Goal: Task Accomplishment & Management: Manage account settings

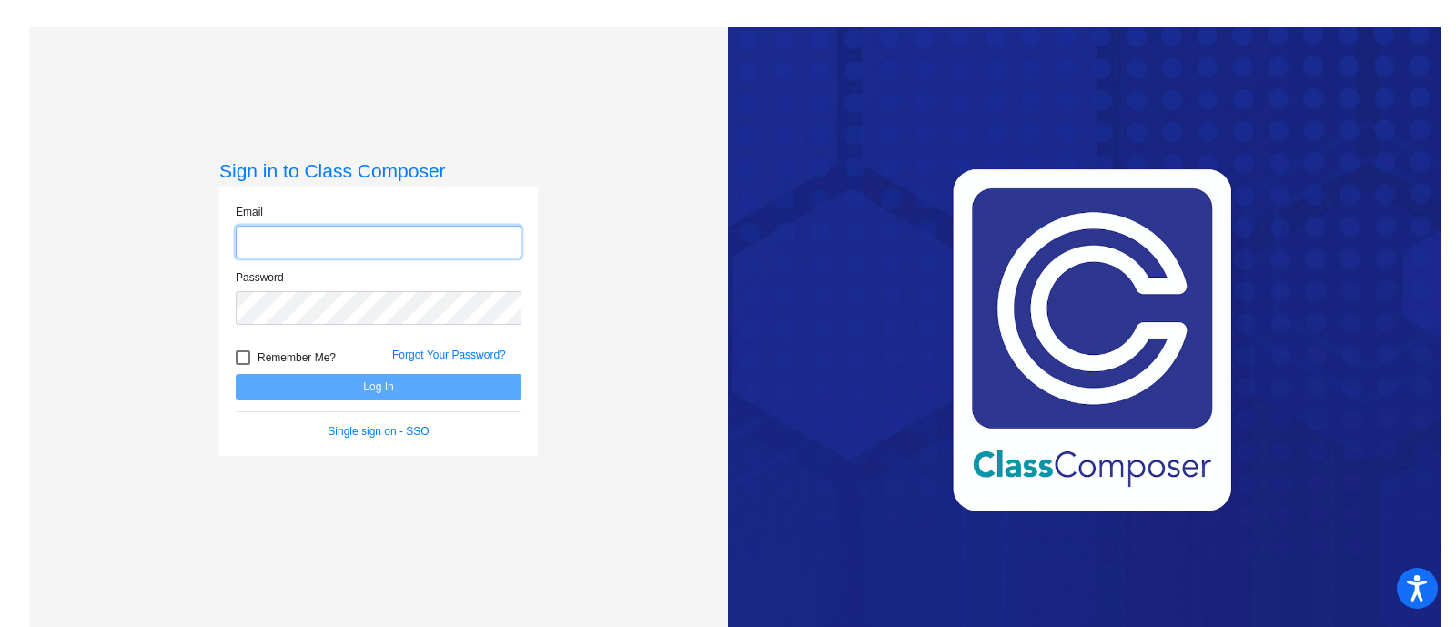
type input "[PERSON_NAME][EMAIL_ADDRESS][PERSON_NAME][DOMAIN_NAME]"
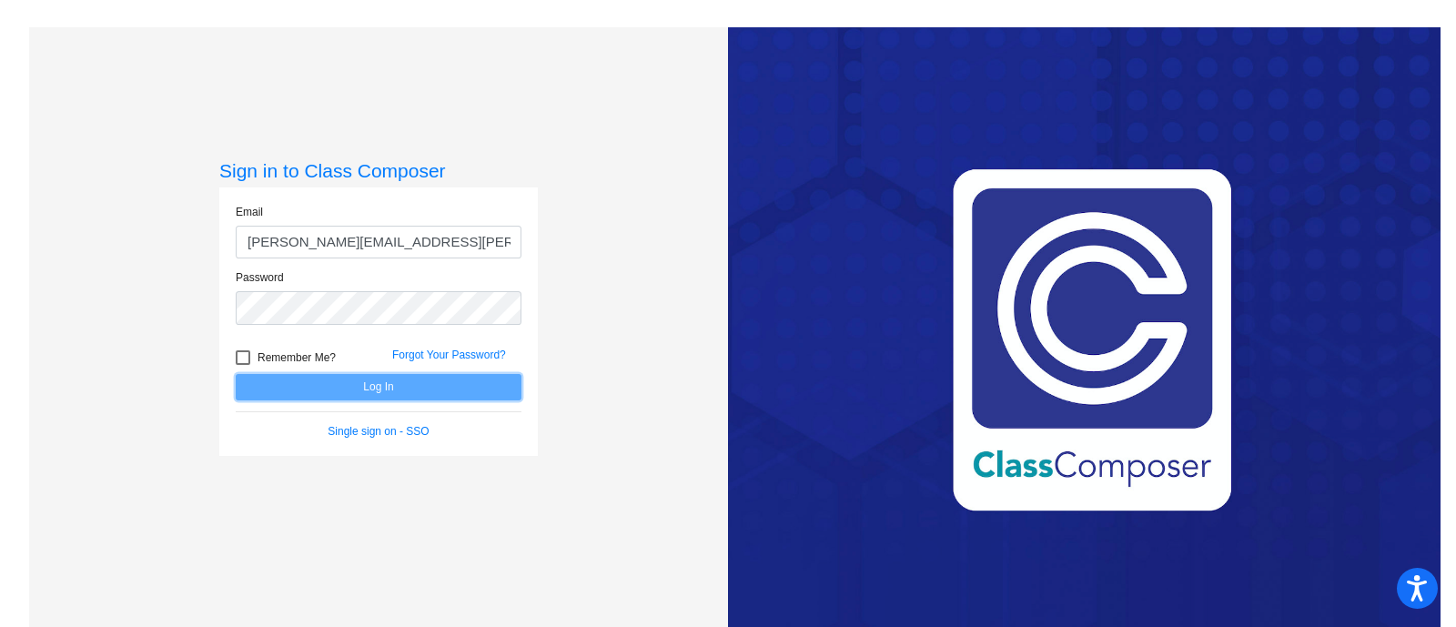
click at [364, 383] on button "Log In" at bounding box center [379, 387] width 286 height 26
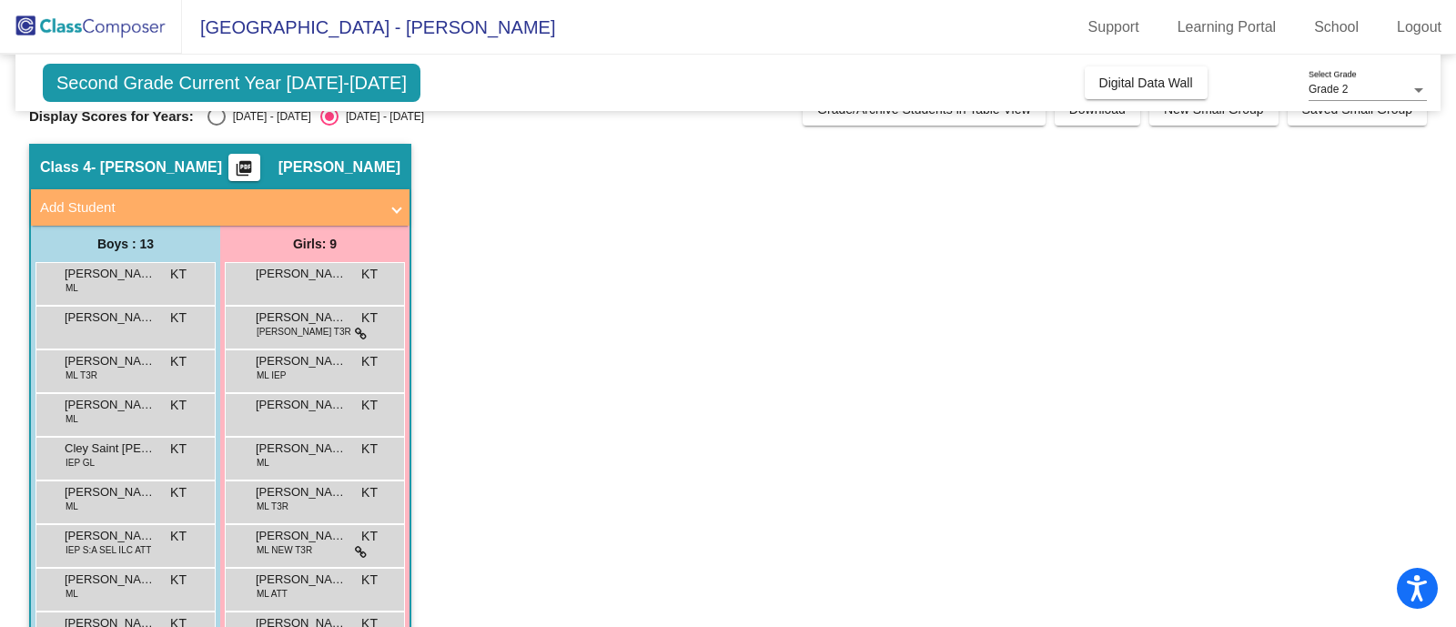
scroll to position [26, 0]
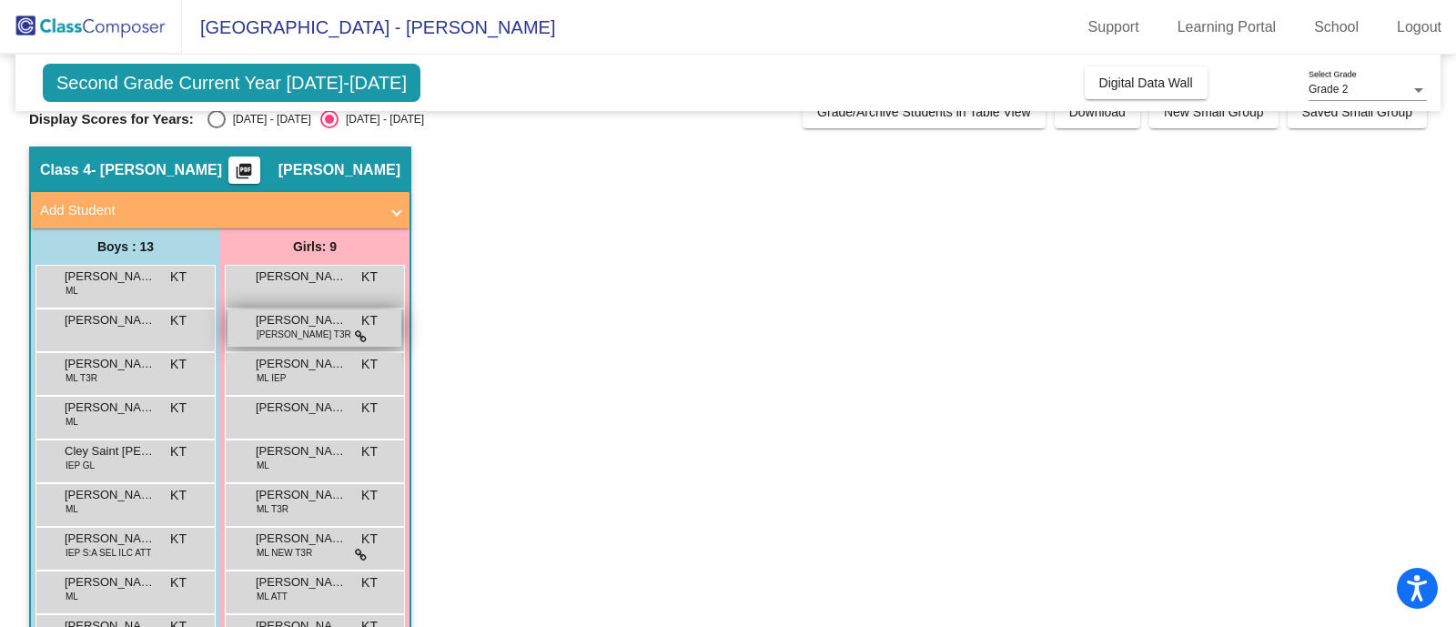
click at [358, 329] on span at bounding box center [361, 336] width 12 height 15
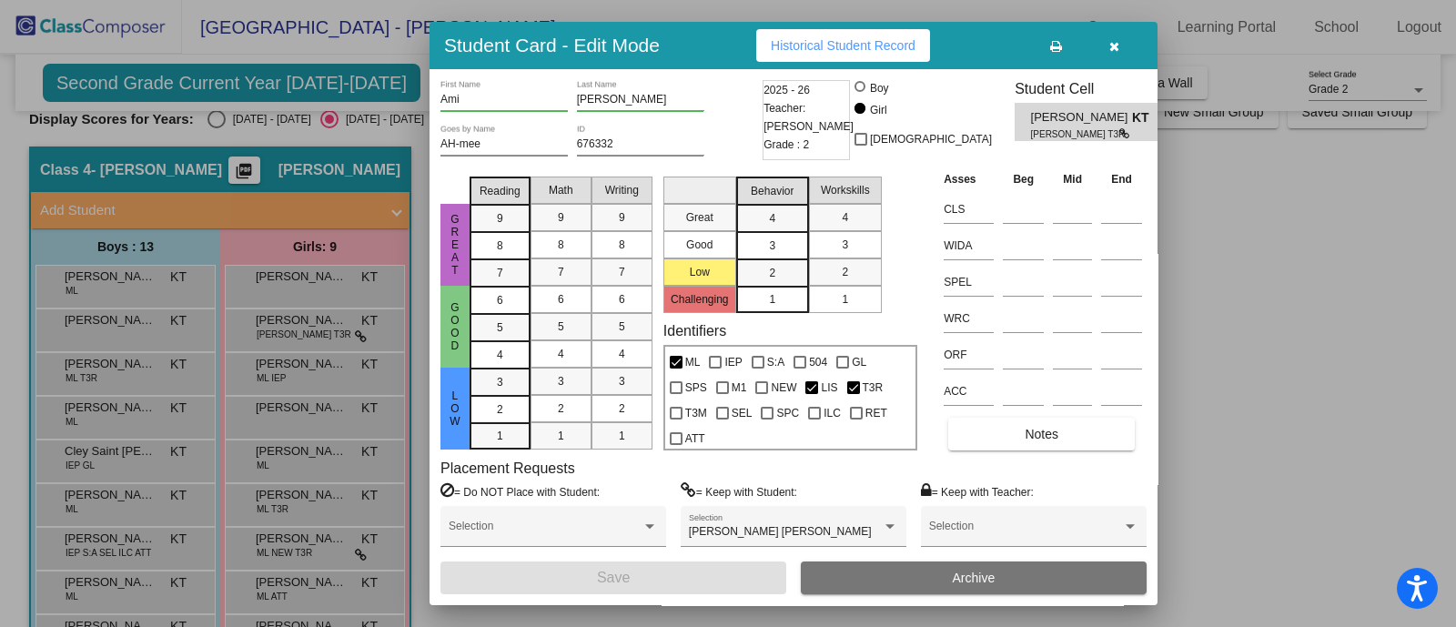
click at [360, 339] on div at bounding box center [728, 313] width 1456 height 627
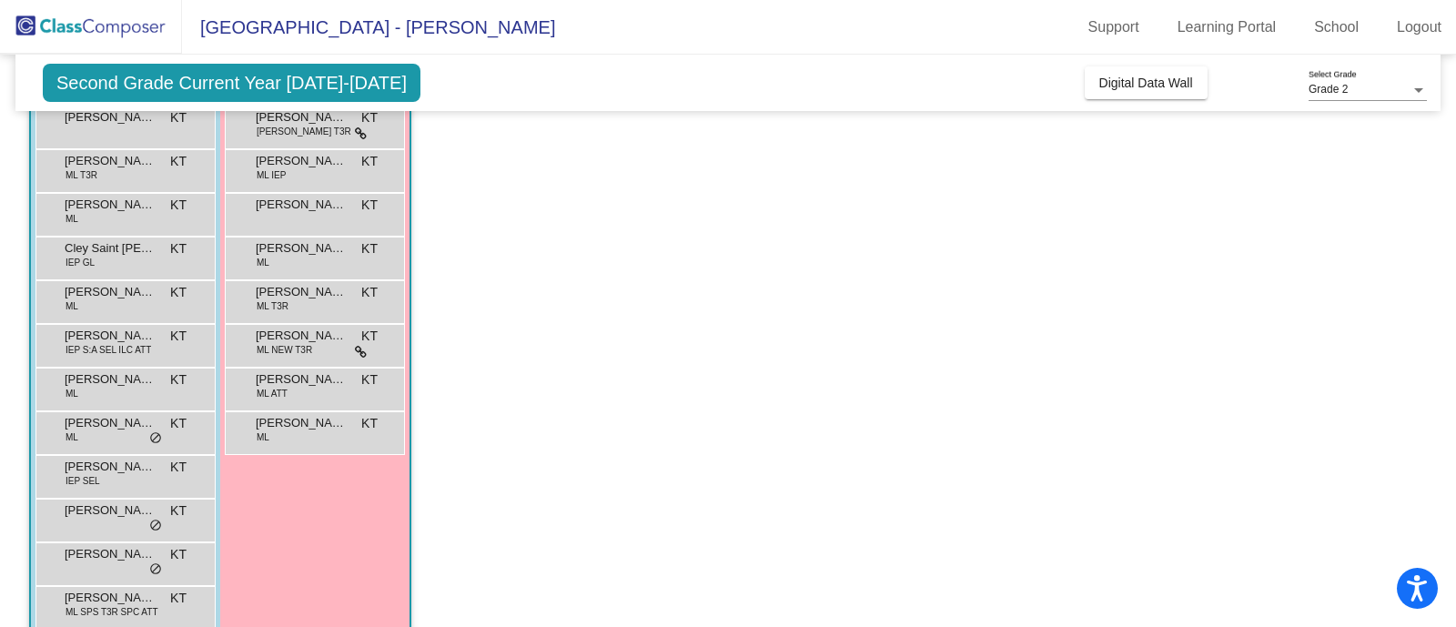
scroll to position [259, 0]
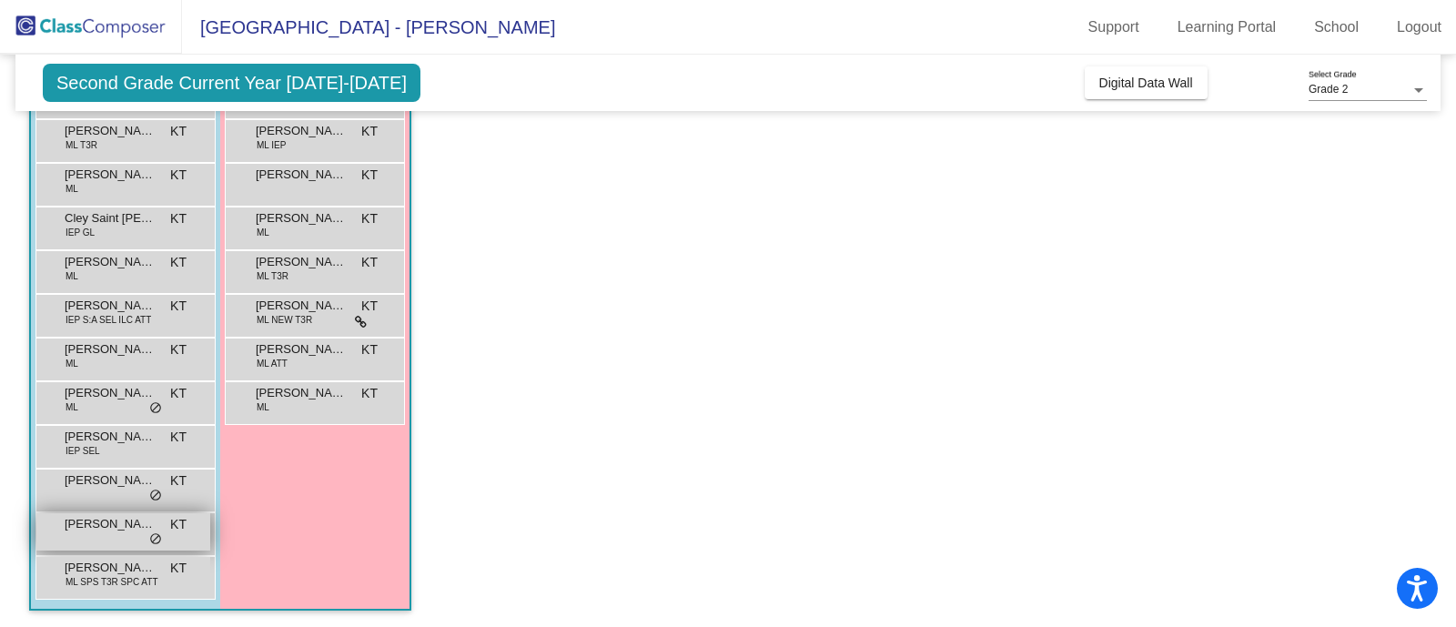
click at [82, 522] on span "[PERSON_NAME]" at bounding box center [110, 524] width 91 height 18
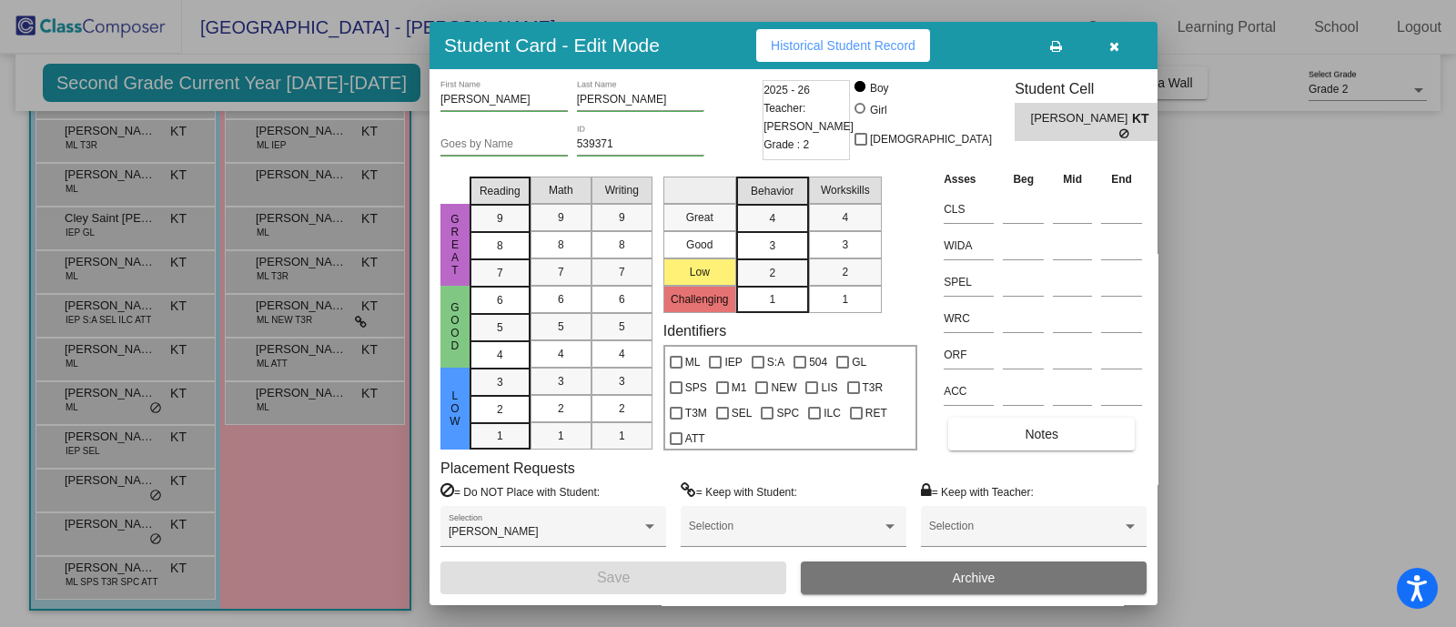
click at [1244, 245] on div at bounding box center [728, 313] width 1456 height 627
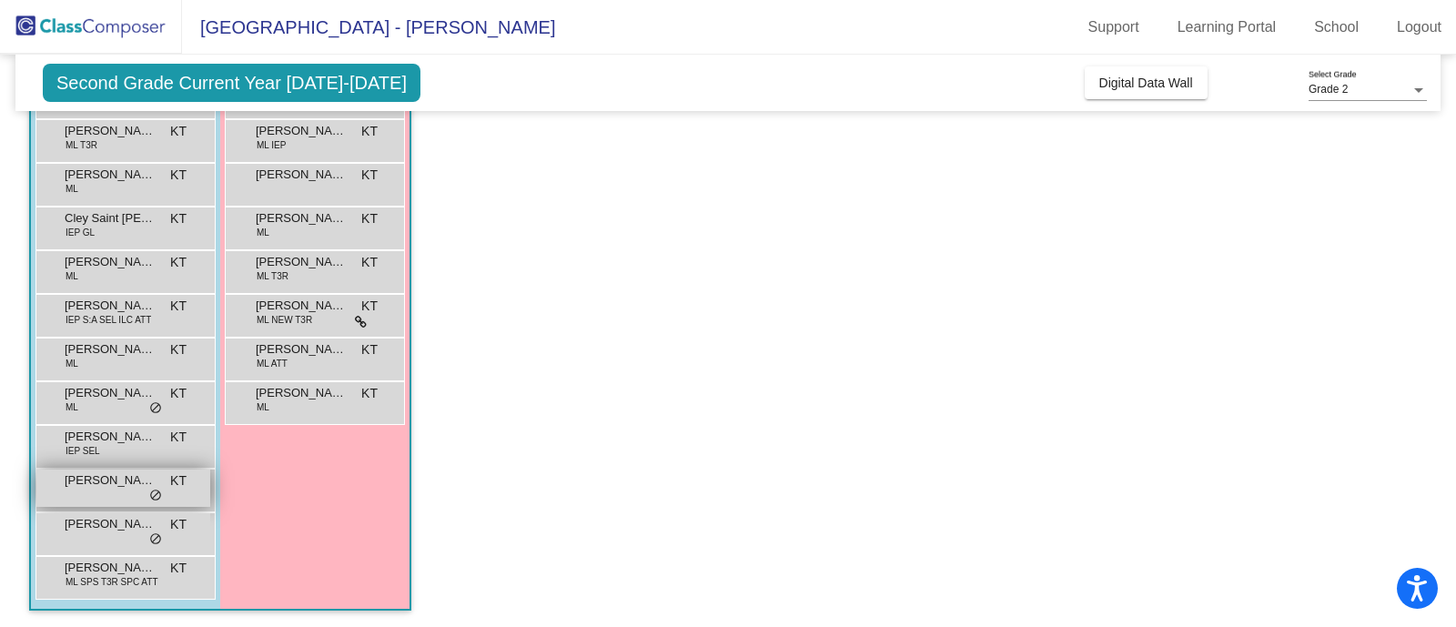
click at [126, 474] on span "[PERSON_NAME]" at bounding box center [110, 480] width 91 height 18
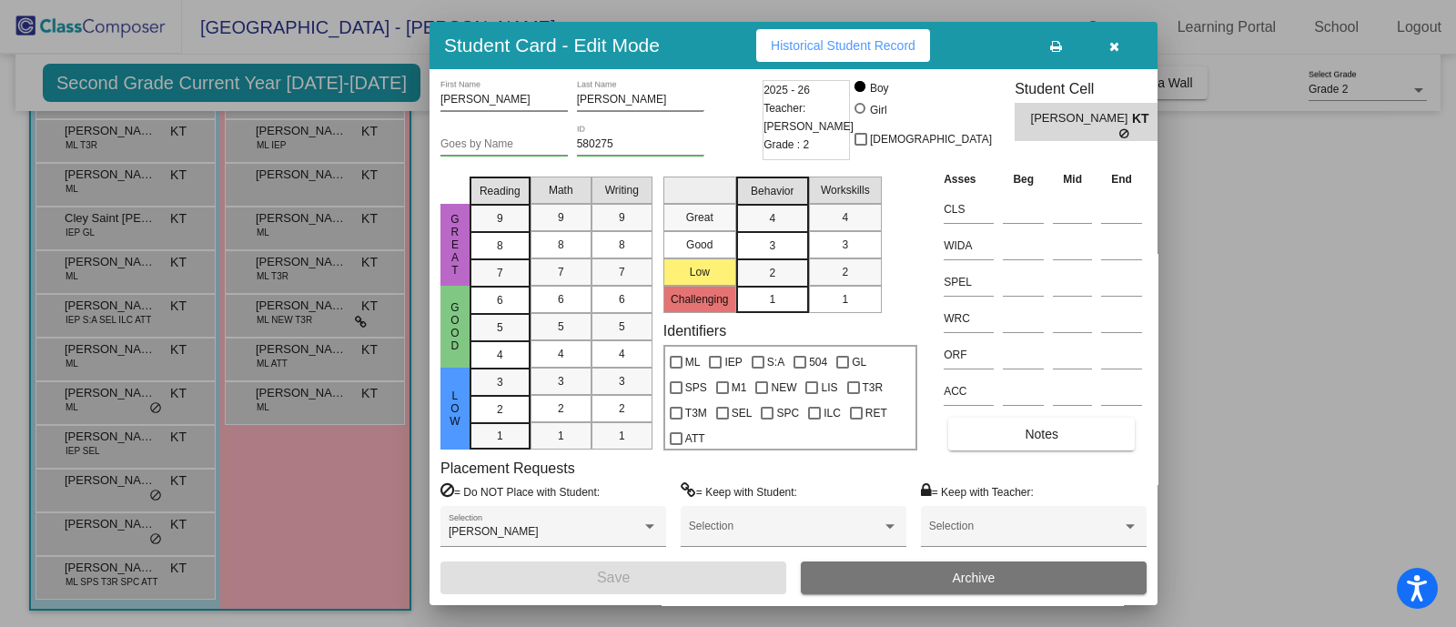
click at [1260, 284] on div at bounding box center [728, 313] width 1456 height 627
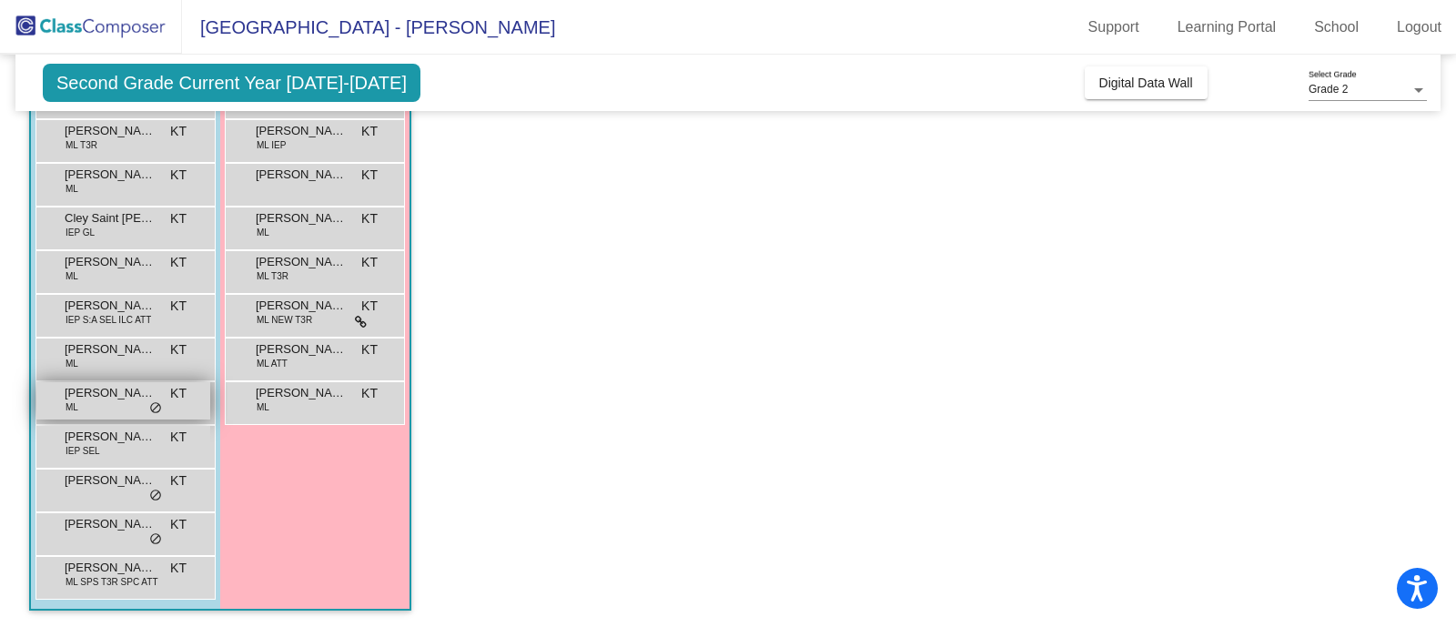
click at [94, 398] on span "[PERSON_NAME]" at bounding box center [110, 393] width 91 height 18
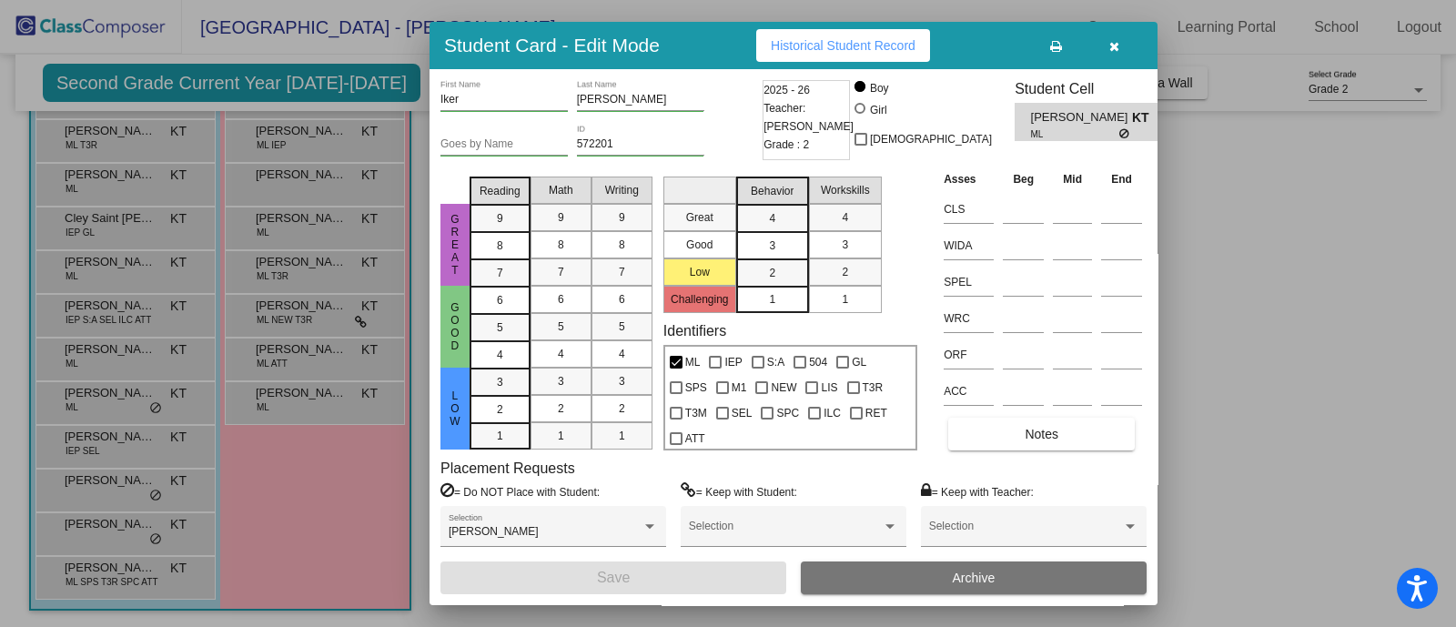
click at [1205, 335] on div at bounding box center [728, 313] width 1456 height 627
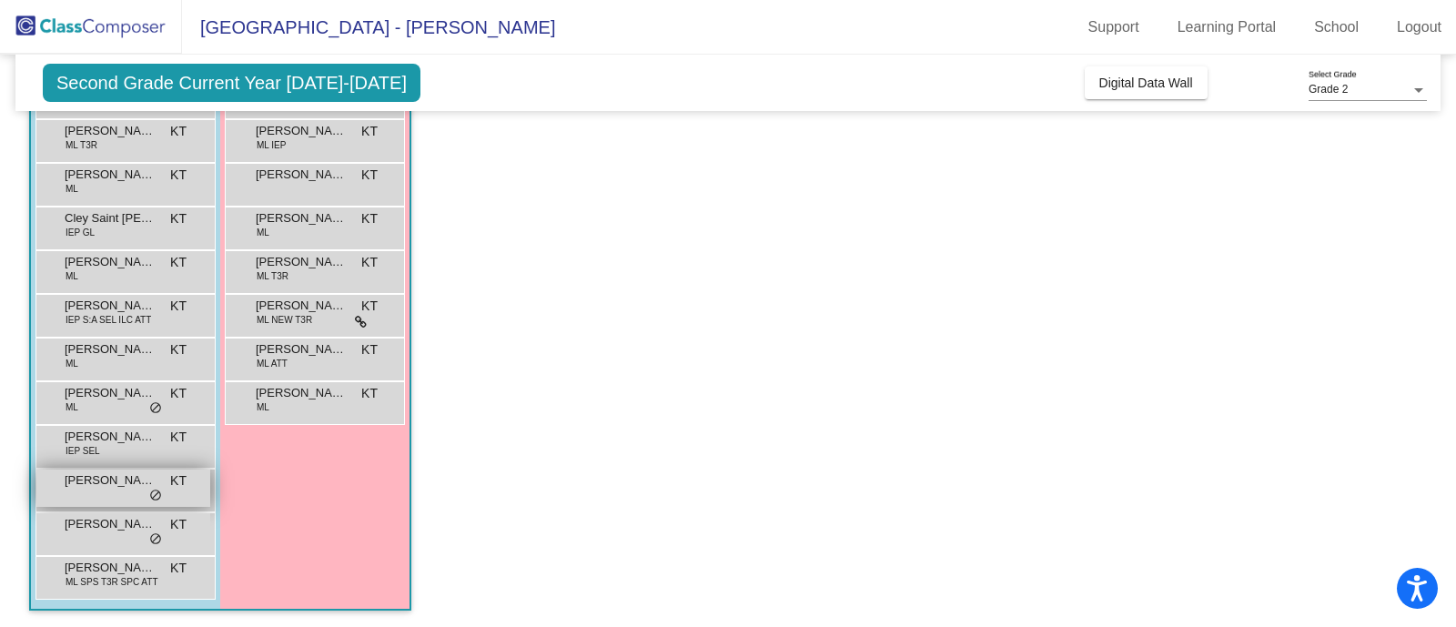
click at [117, 481] on span "[PERSON_NAME]" at bounding box center [110, 480] width 91 height 18
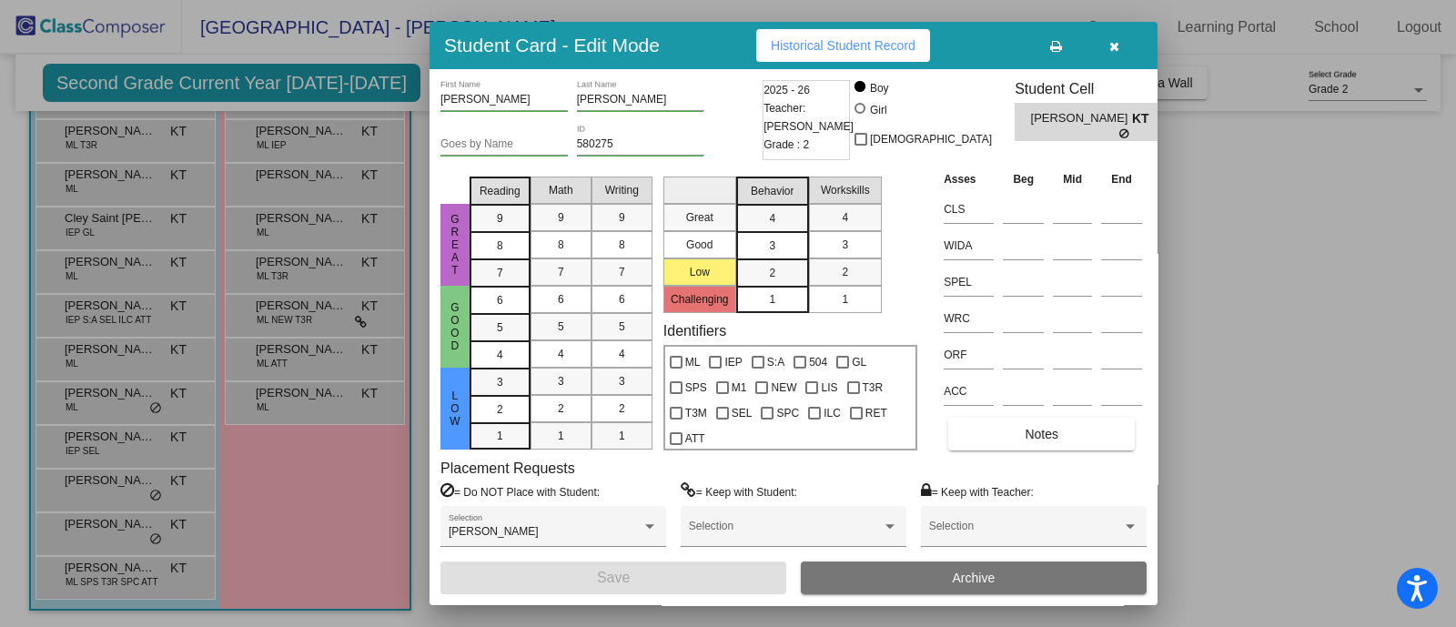
click at [1329, 325] on div at bounding box center [728, 313] width 1456 height 627
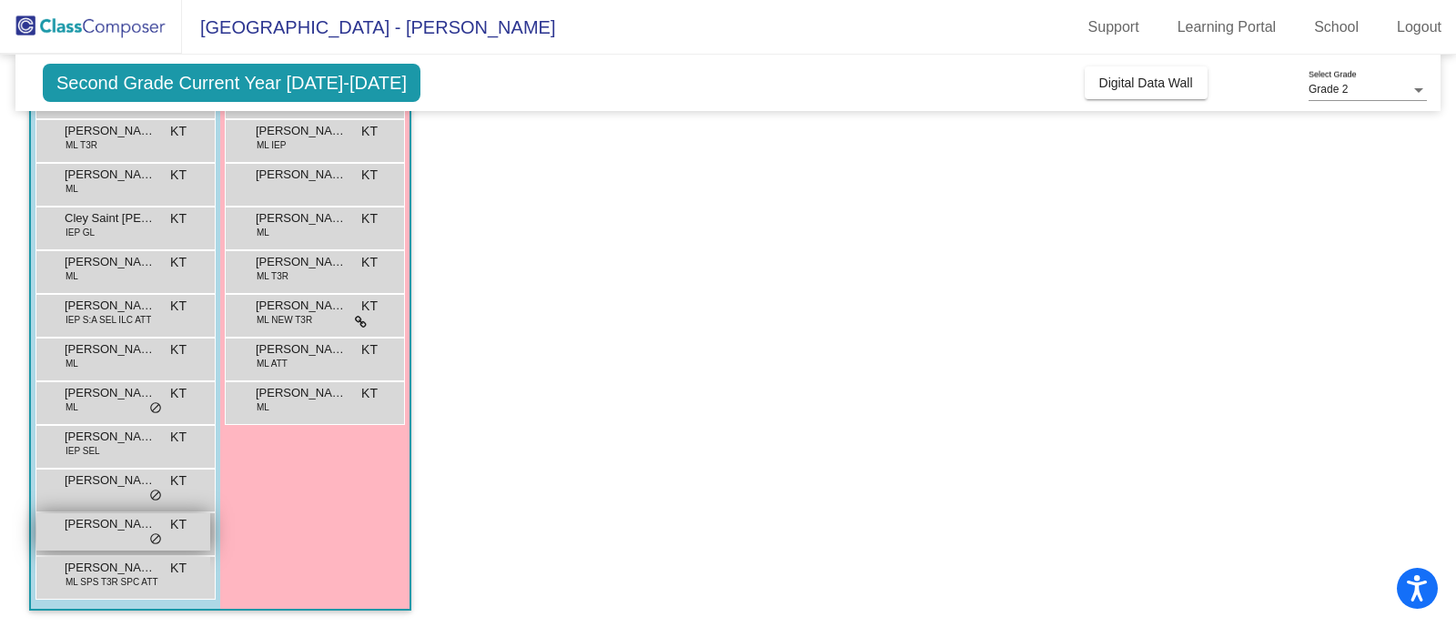
click at [87, 526] on span "[PERSON_NAME]" at bounding box center [110, 524] width 91 height 18
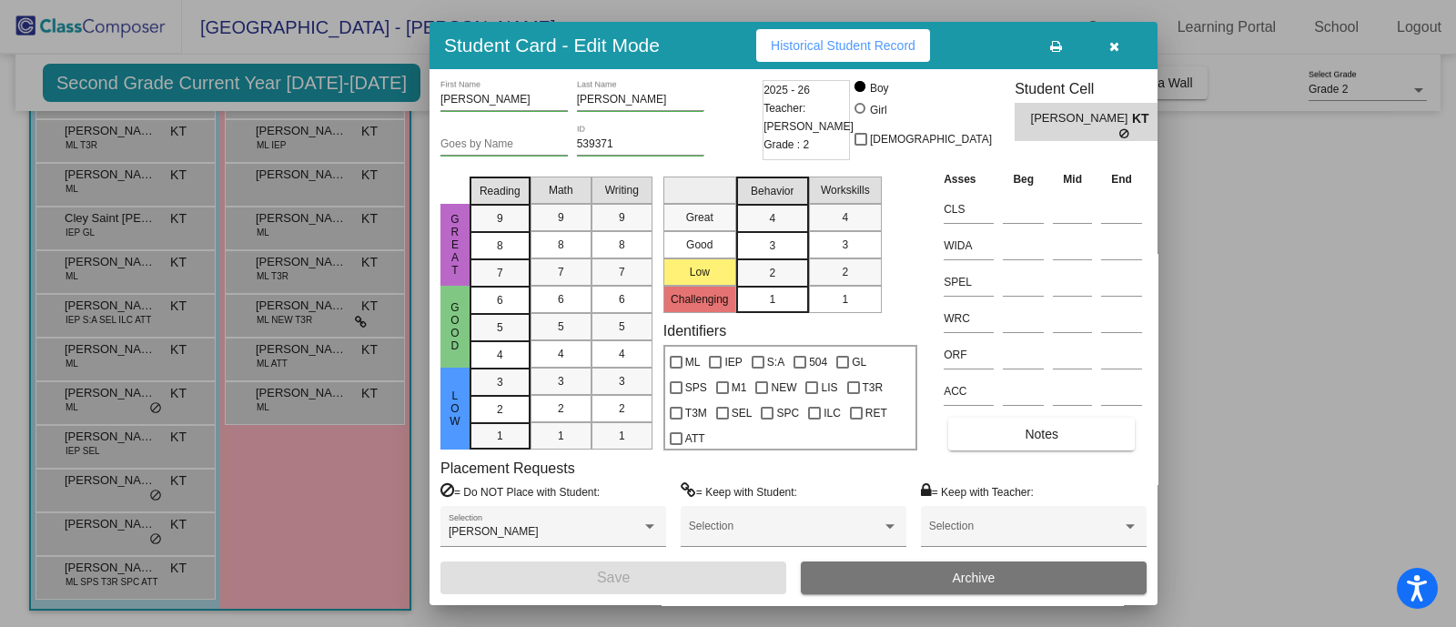
click at [1280, 332] on div at bounding box center [728, 313] width 1456 height 627
